Goal: Information Seeking & Learning: Compare options

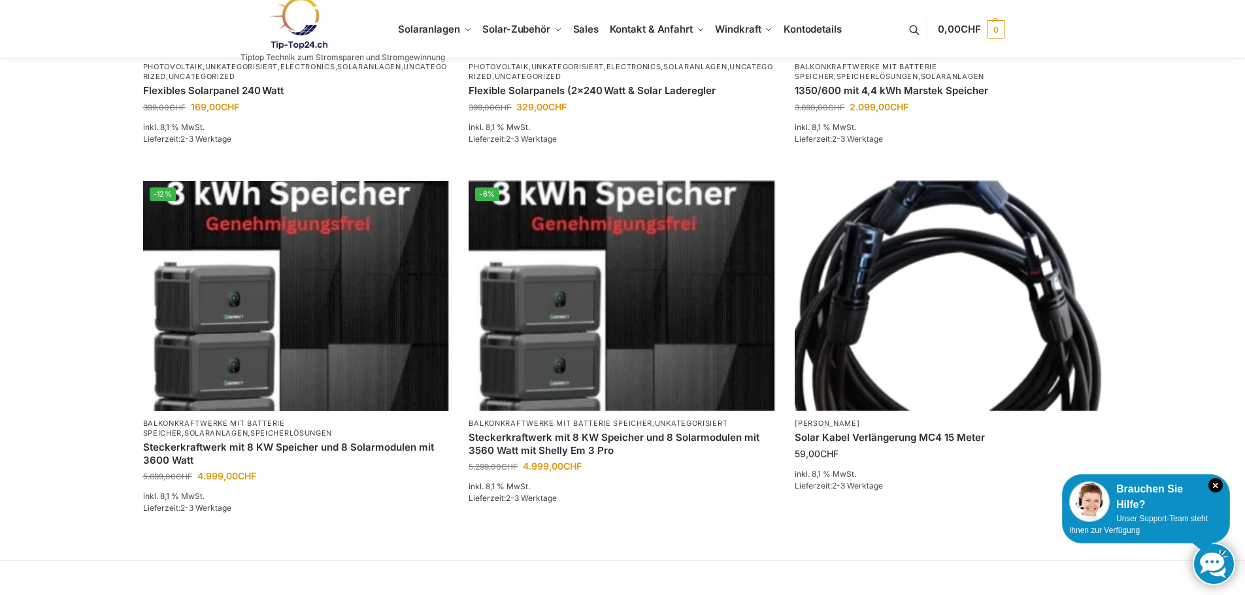
scroll to position [784, 0]
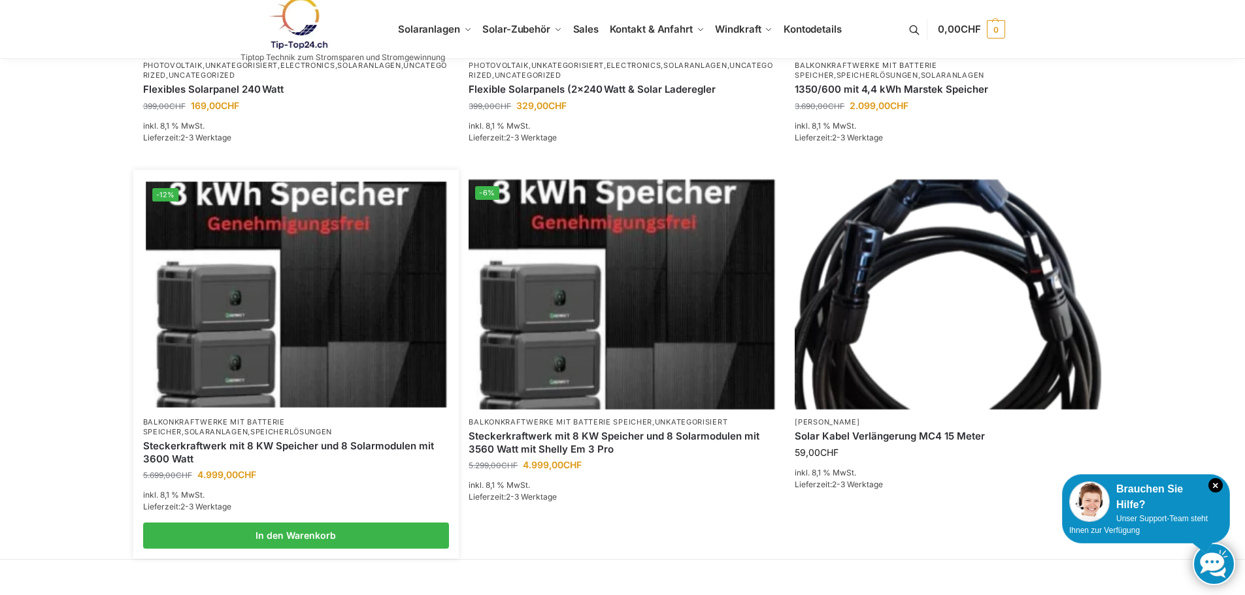
click at [280, 367] on img at bounding box center [296, 294] width 301 height 225
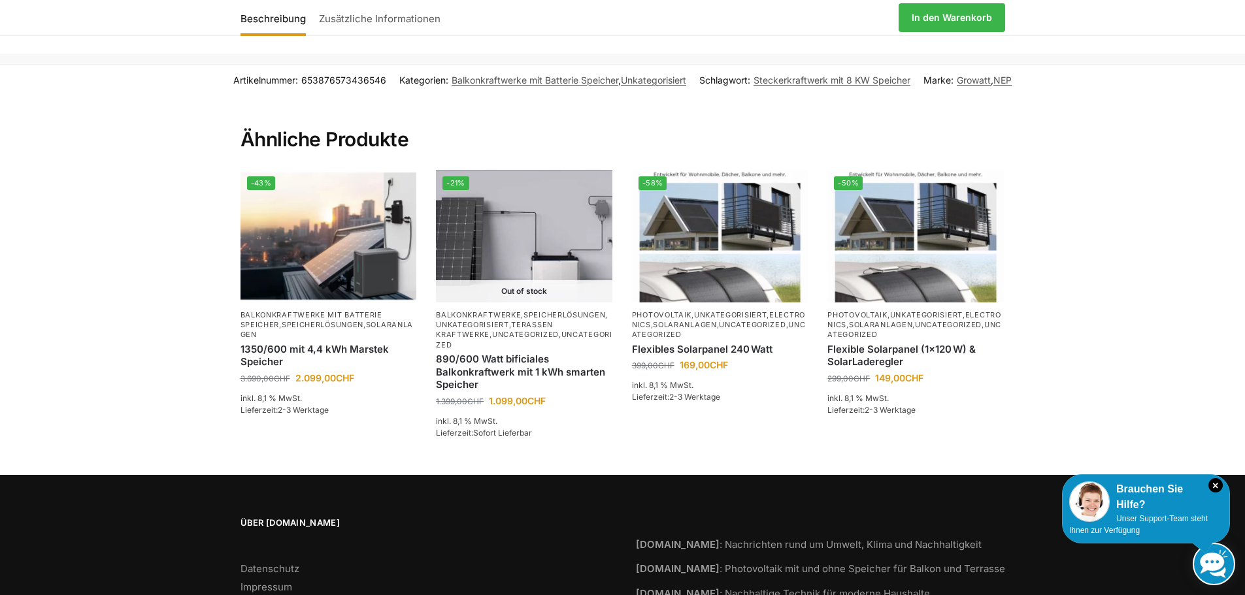
scroll to position [2222, 0]
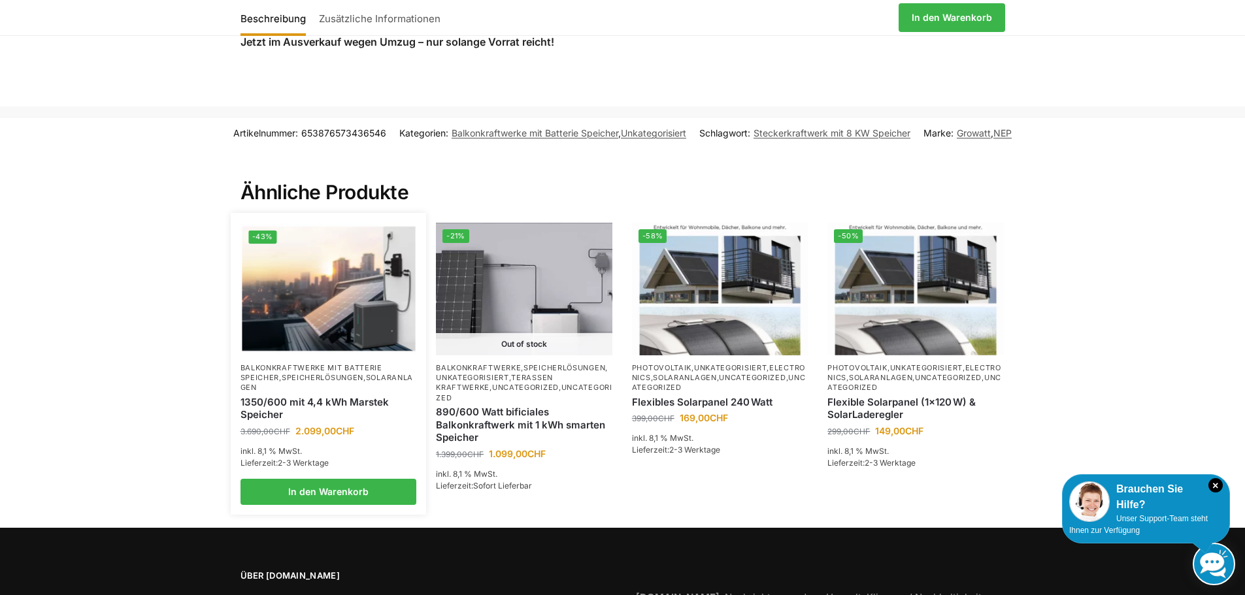
click at [305, 375] on p "Balkonkraftwerke mit Batterie Speicher , Speicherlösungen , Solaranlagen" at bounding box center [329, 378] width 176 height 30
click at [277, 368] on p "Balkonkraftwerke mit Batterie Speicher , Speicherlösungen , Solaranlagen" at bounding box center [329, 378] width 176 height 30
click at [301, 275] on img at bounding box center [328, 289] width 173 height 130
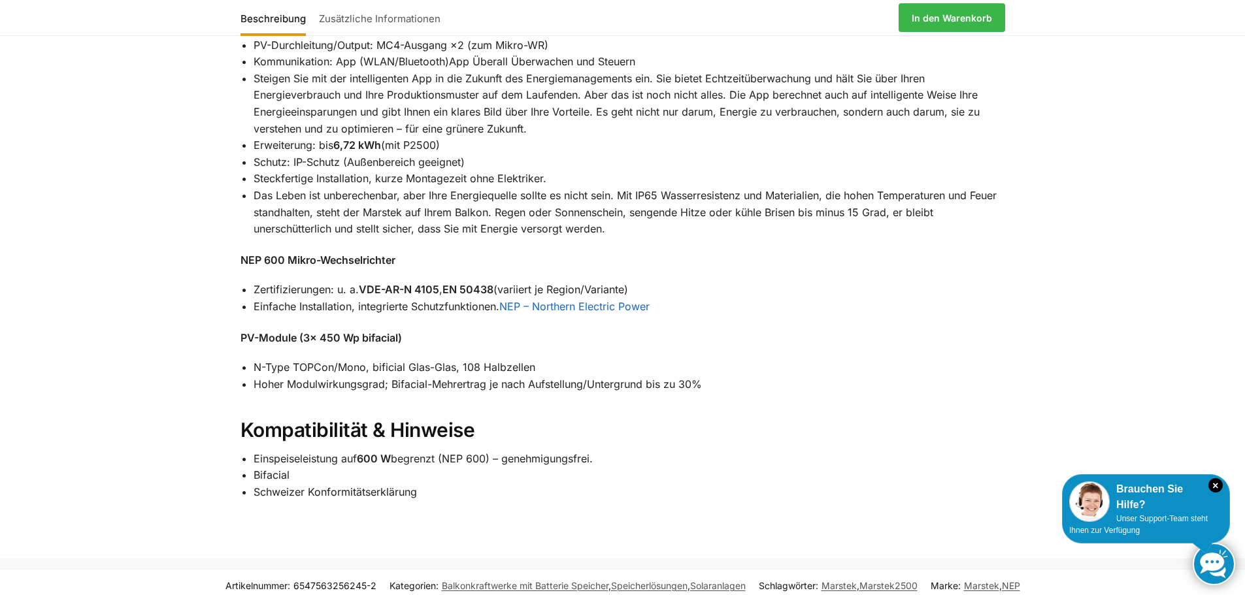
scroll to position [1373, 0]
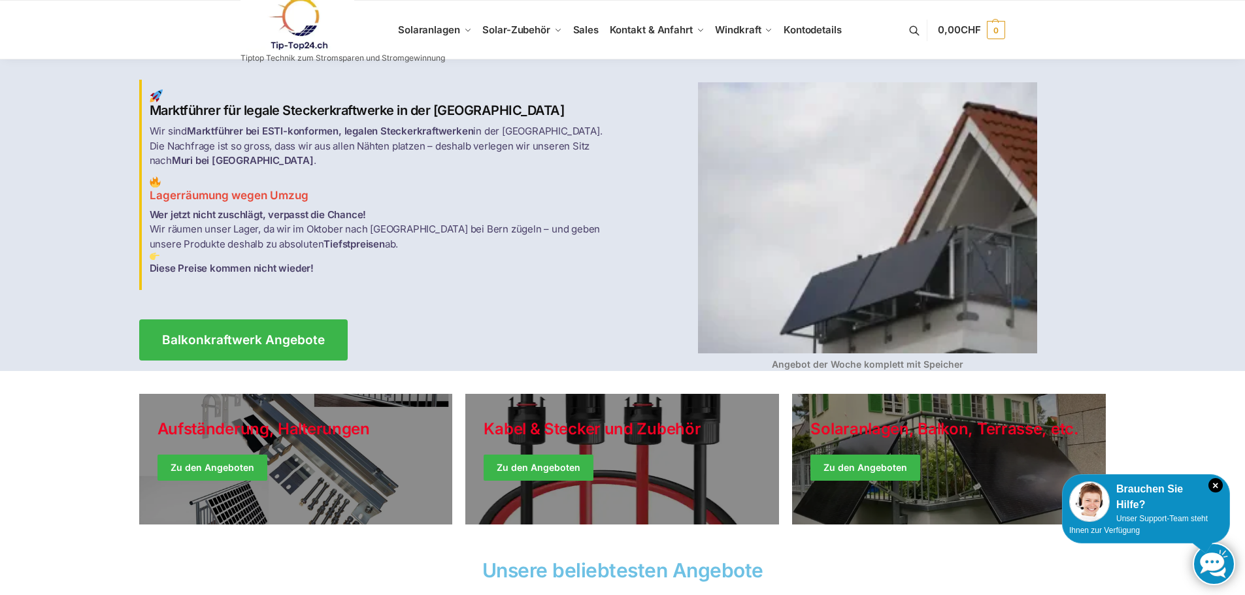
click at [898, 299] on img at bounding box center [867, 217] width 339 height 271
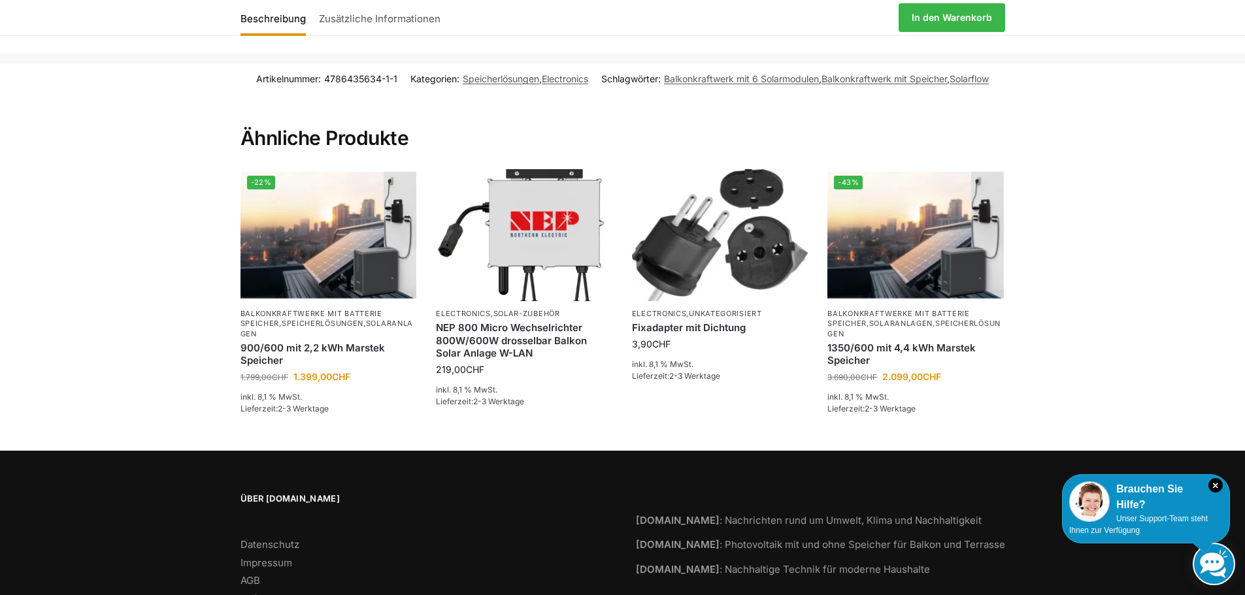
scroll to position [1562, 0]
